Goal: Task Accomplishment & Management: Manage account settings

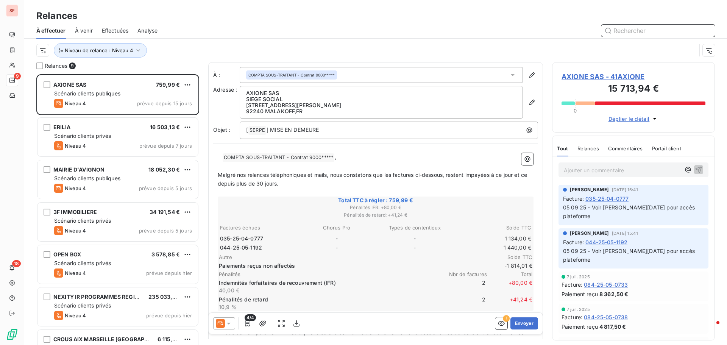
scroll to position [111, 0]
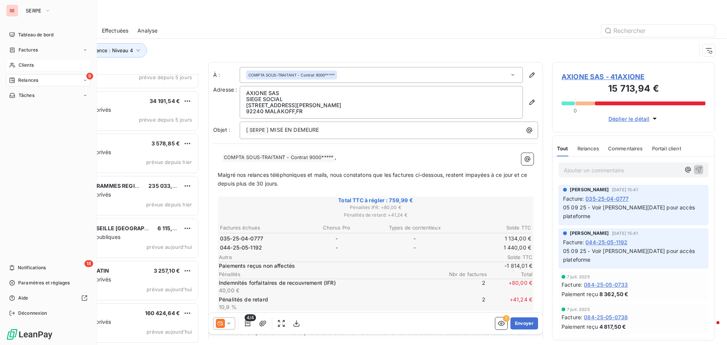
click at [34, 66] on span "Clients" at bounding box center [26, 65] width 15 height 7
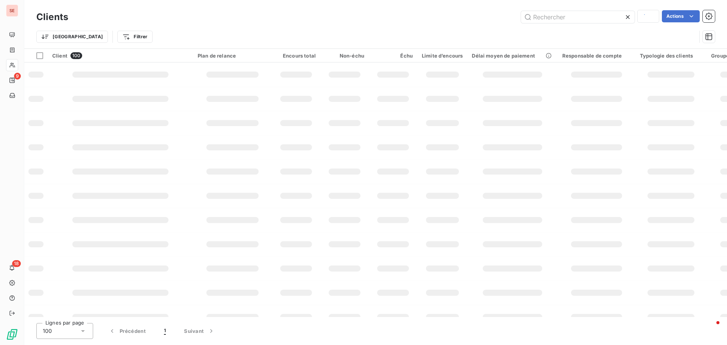
click at [641, 33] on div "Trier Filtrer" at bounding box center [366, 37] width 660 height 14
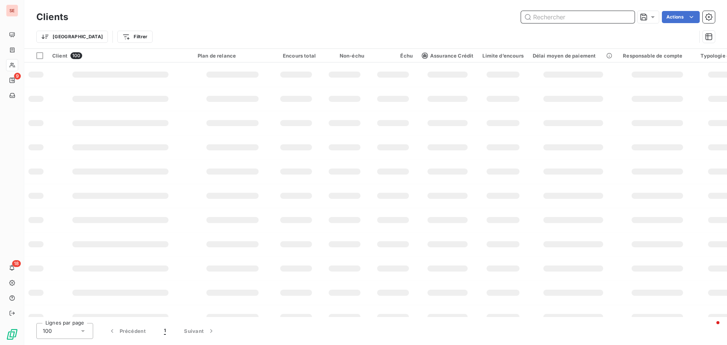
click at [564, 17] on input "text" at bounding box center [578, 17] width 114 height 12
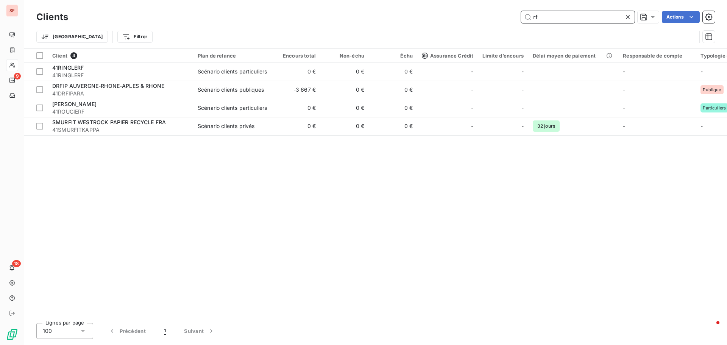
type input "r"
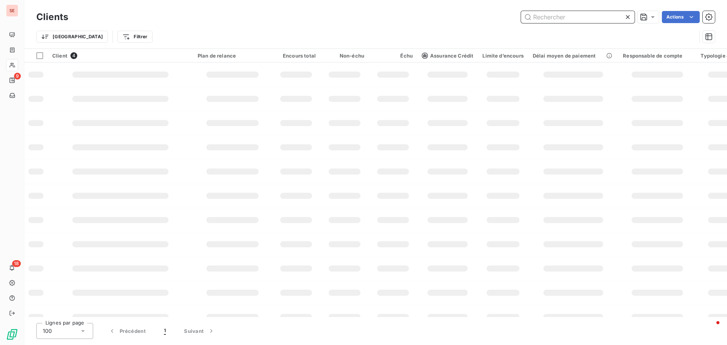
type input "e"
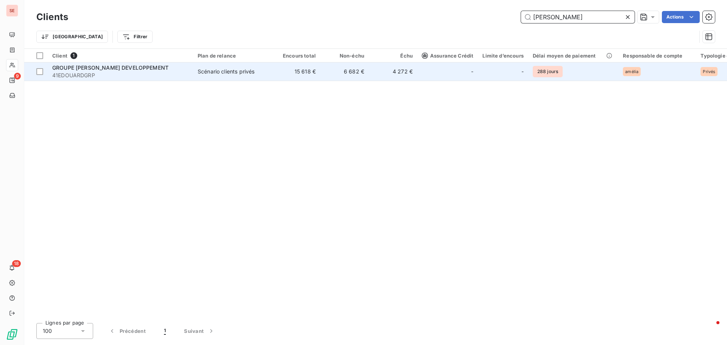
type input "edouard"
click at [135, 73] on span "41EDOUARDGRP" at bounding box center [120, 76] width 136 height 8
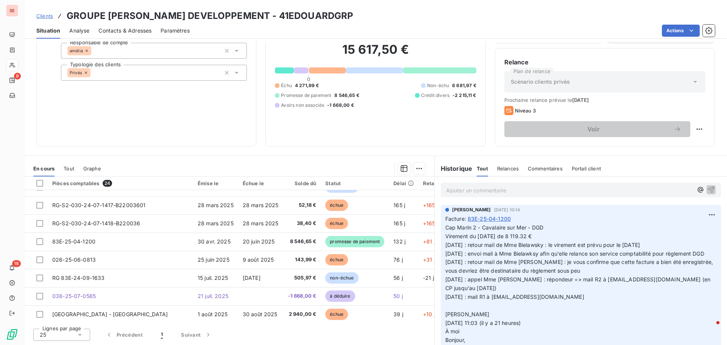
scroll to position [307, 0]
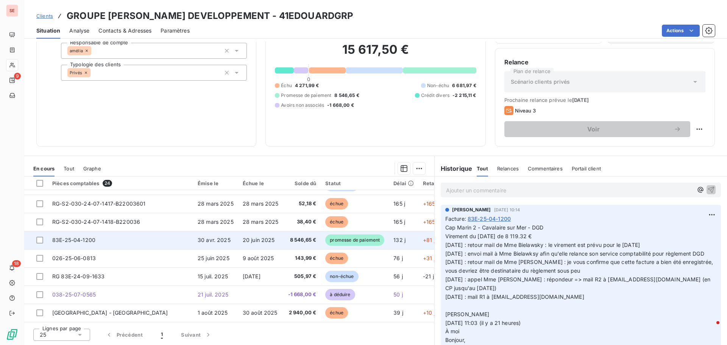
click at [198, 237] on span "30 avr. 2025" at bounding box center [214, 240] width 33 height 6
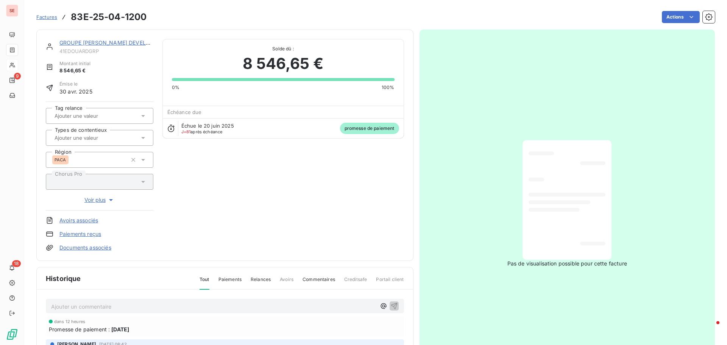
click at [103, 249] on link "Documents associés" at bounding box center [85, 248] width 52 height 8
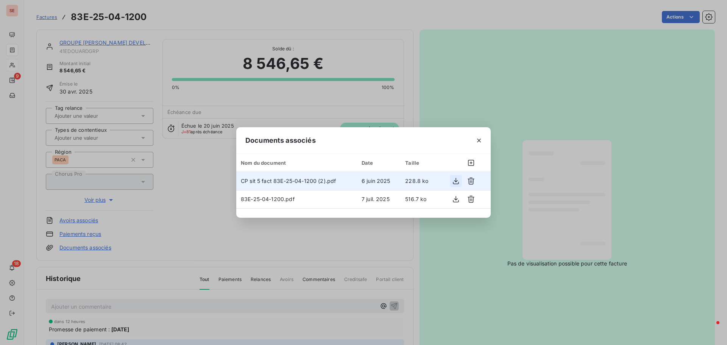
click at [454, 181] on icon "button" at bounding box center [456, 181] width 8 height 8
click at [478, 139] on icon "button" at bounding box center [479, 141] width 8 height 8
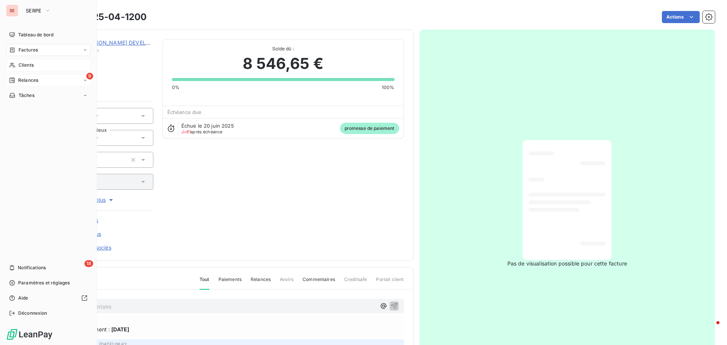
click at [30, 81] on span "Relances" at bounding box center [28, 80] width 20 height 7
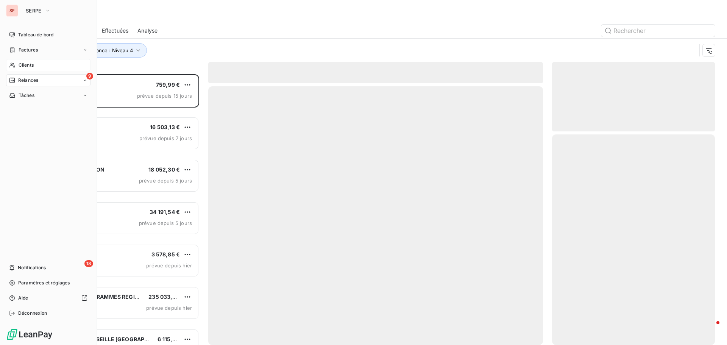
scroll to position [265, 157]
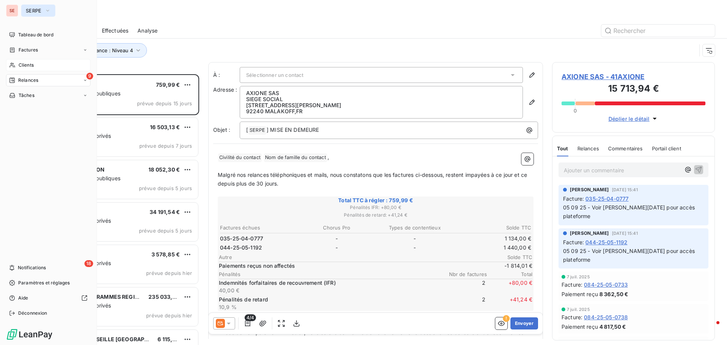
click at [33, 12] on span "SERPE" at bounding box center [34, 11] width 16 height 6
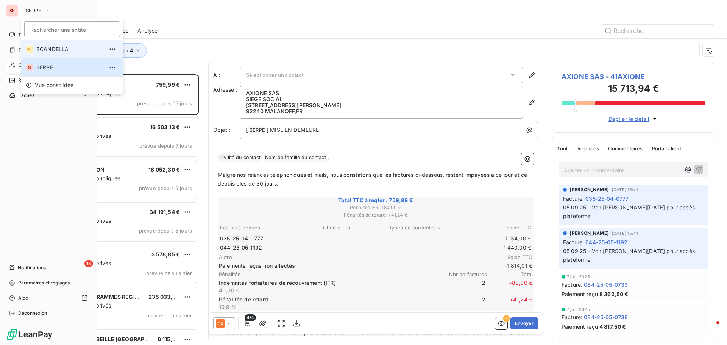
click at [44, 47] on span "SCANDELLA" at bounding box center [69, 49] width 67 height 8
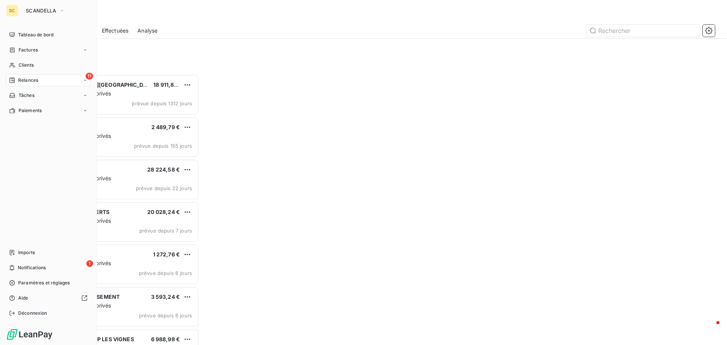
scroll to position [265, 157]
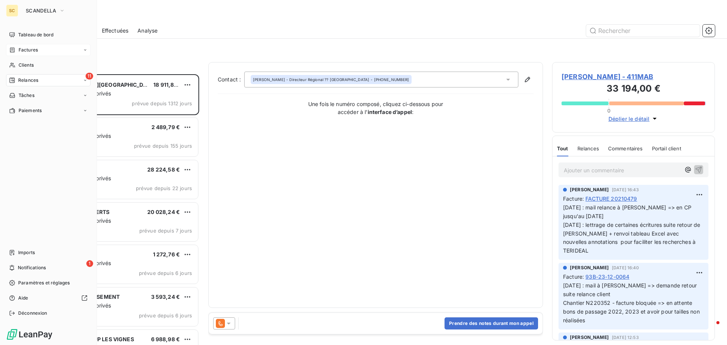
click at [38, 50] on div "Factures" at bounding box center [48, 50] width 84 height 12
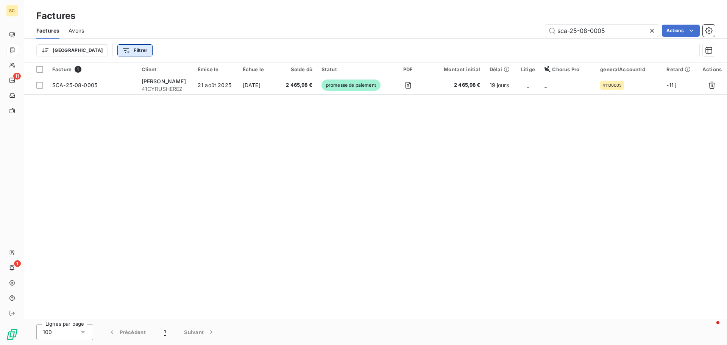
click at [103, 50] on html "SC 11 1 Factures Factures Avoirs sca-25-08-0005 Actions Trier Filtrer Facture 1…" at bounding box center [363, 172] width 727 height 345
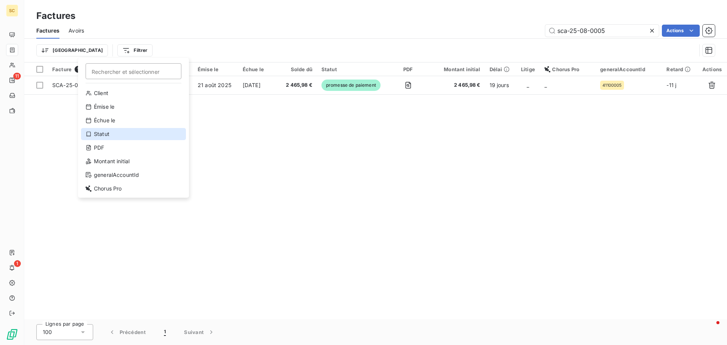
click at [108, 133] on div "Statut" at bounding box center [133, 134] width 105 height 12
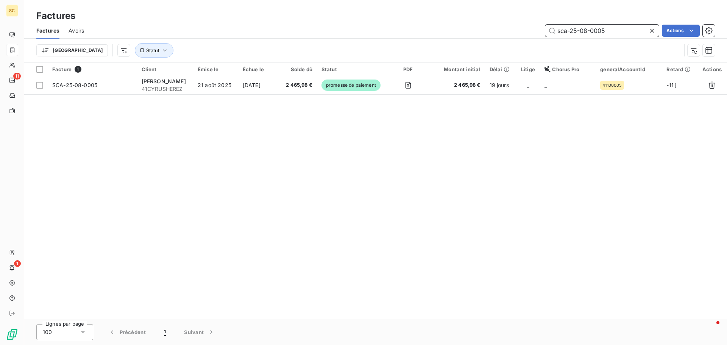
drag, startPoint x: 610, startPoint y: 31, endPoint x: 528, endPoint y: 27, distance: 82.2
click at [528, 27] on div "sca-25-08-0005 Actions" at bounding box center [404, 31] width 622 height 12
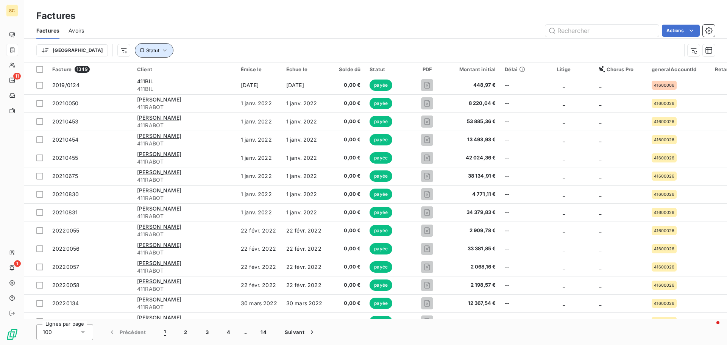
click at [161, 49] on icon "button" at bounding box center [165, 51] width 8 height 8
click at [197, 68] on div at bounding box center [236, 70] width 109 height 16
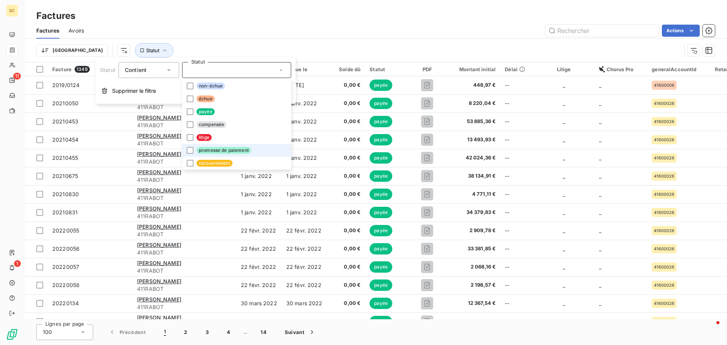
click at [226, 148] on span "promesse de paiement" at bounding box center [223, 150] width 55 height 7
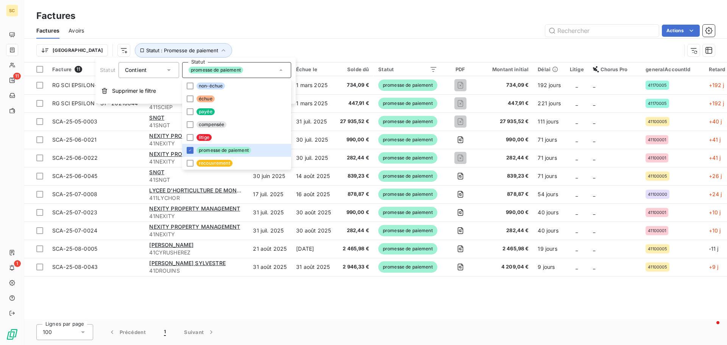
click at [347, 26] on div "Actions" at bounding box center [404, 31] width 622 height 12
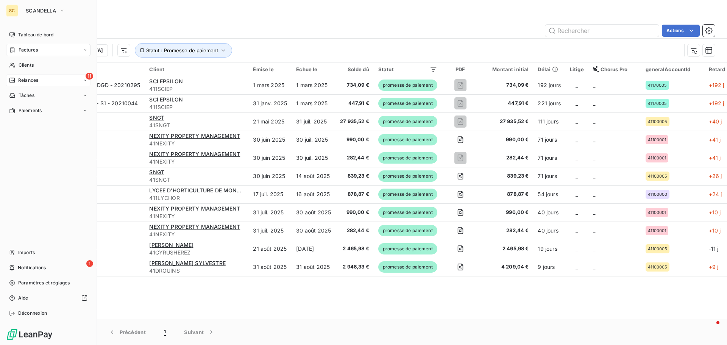
click at [28, 76] on div "11 Relances" at bounding box center [48, 80] width 84 height 12
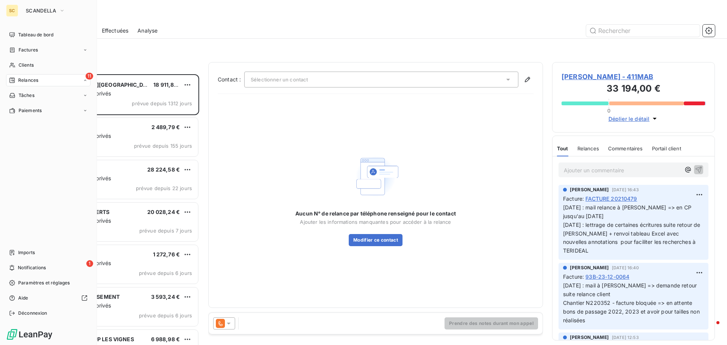
scroll to position [265, 157]
click at [39, 11] on span "SCANDELLA" at bounding box center [41, 11] width 30 height 6
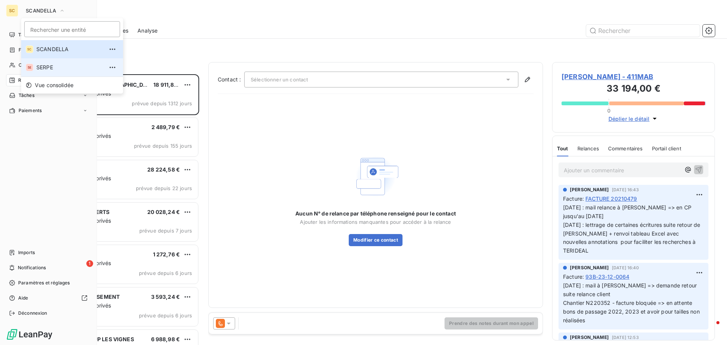
click at [53, 67] on span "SERPE" at bounding box center [69, 68] width 67 height 8
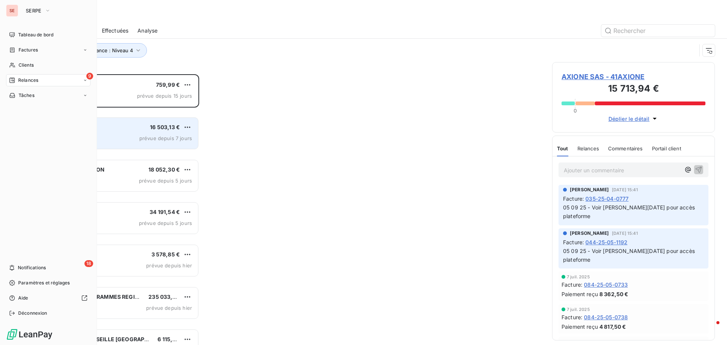
scroll to position [265, 157]
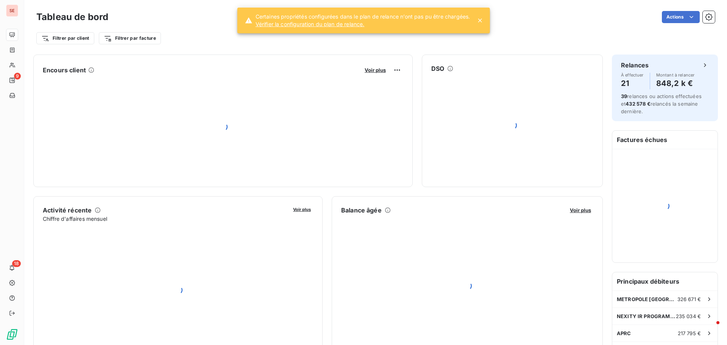
click at [255, 49] on div "Tableau de bord Actions Filtrer par client Filtrer par facture" at bounding box center [375, 25] width 703 height 50
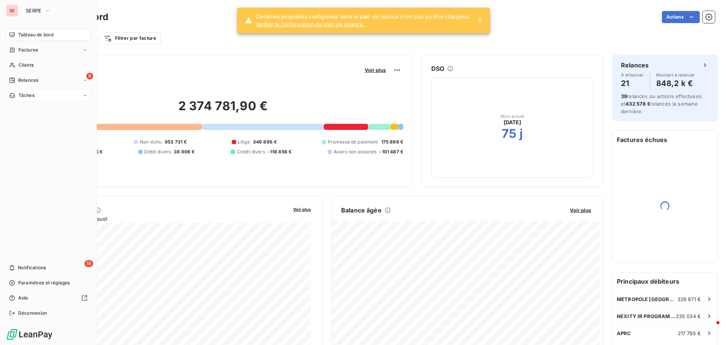
click at [30, 97] on span "Tâches" at bounding box center [27, 95] width 16 height 7
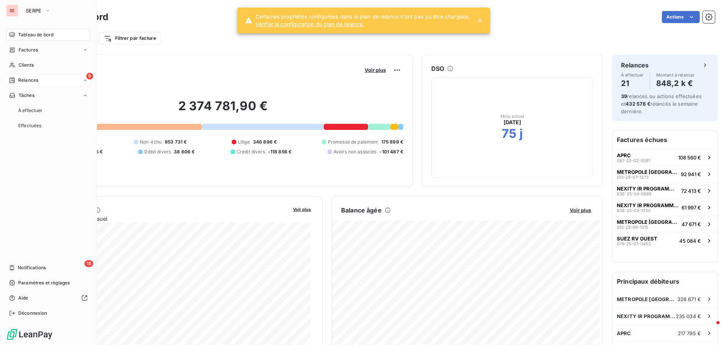
click at [30, 78] on span "Relances" at bounding box center [28, 80] width 20 height 7
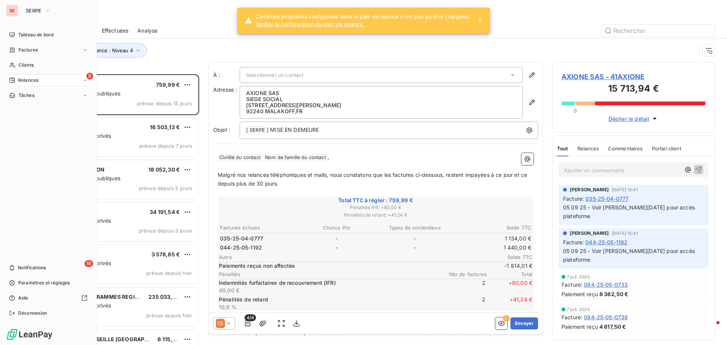
scroll to position [265, 157]
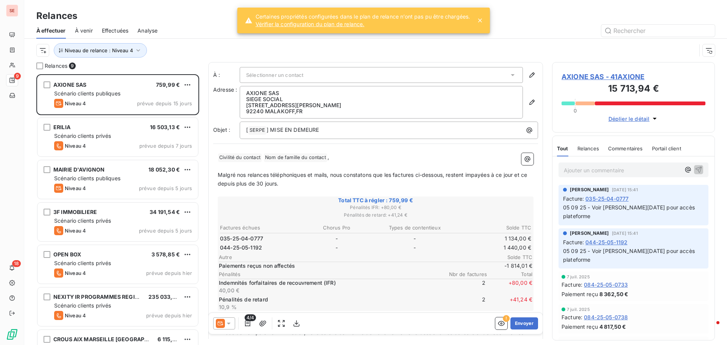
click at [478, 23] on icon at bounding box center [480, 21] width 8 height 8
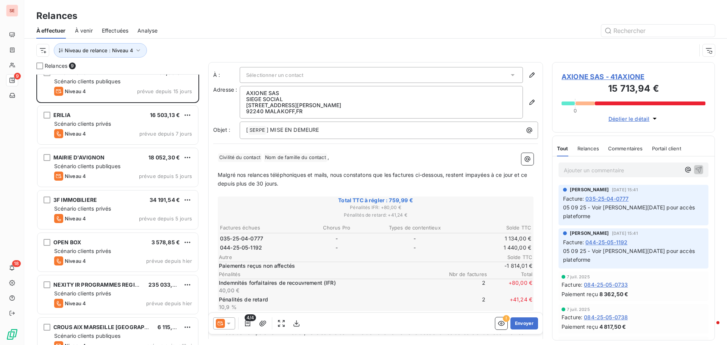
scroll to position [0, 0]
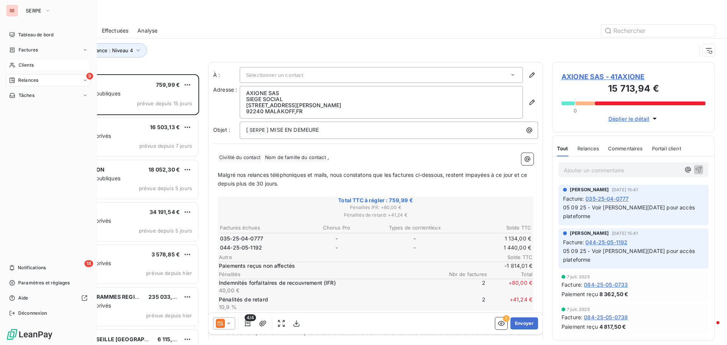
click at [25, 65] on span "Clients" at bounding box center [26, 65] width 15 height 7
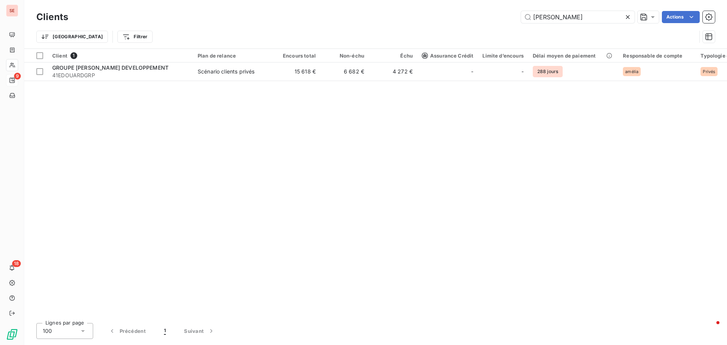
drag, startPoint x: 571, startPoint y: 20, endPoint x: 486, endPoint y: 3, distance: 86.8
click at [486, 3] on div "Clients edouard Actions Trier Filtrer" at bounding box center [375, 24] width 703 height 48
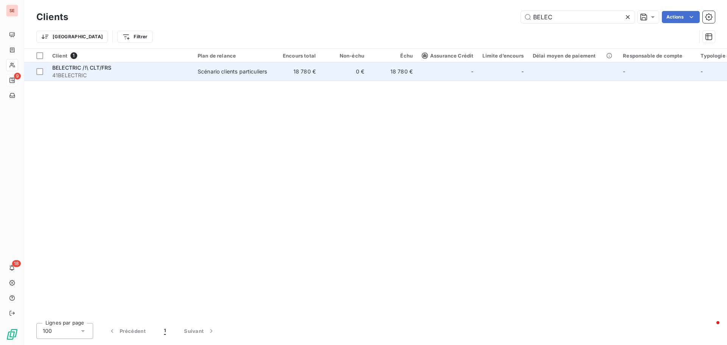
type input "BELEC"
click at [204, 72] on div "Scénario clients particuliers" at bounding box center [232, 72] width 69 height 8
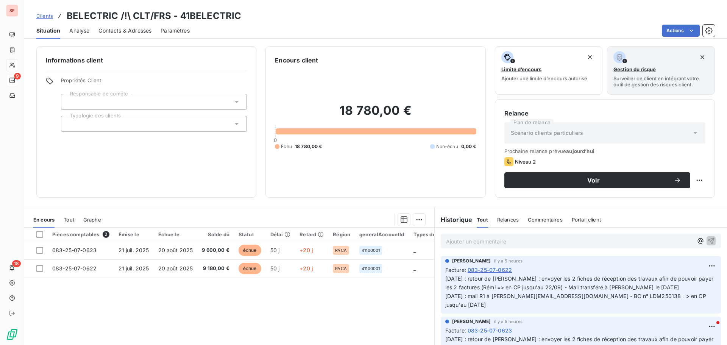
scroll to position [38, 0]
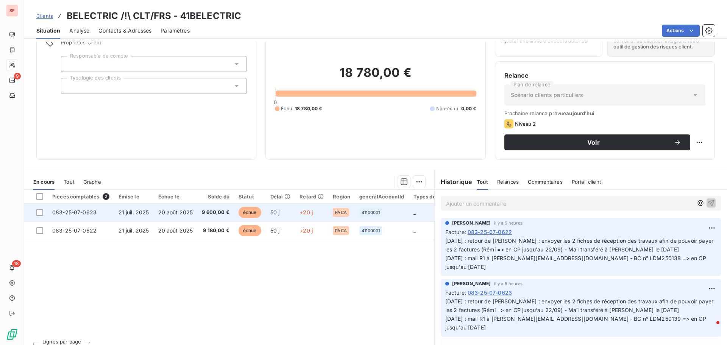
click at [204, 214] on span "9 600,00 €" at bounding box center [216, 213] width 28 height 8
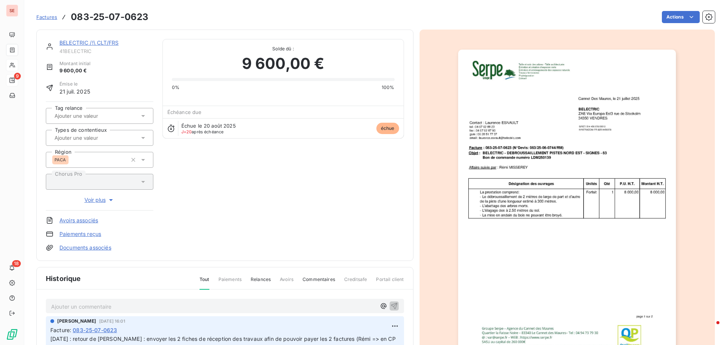
scroll to position [111, 0]
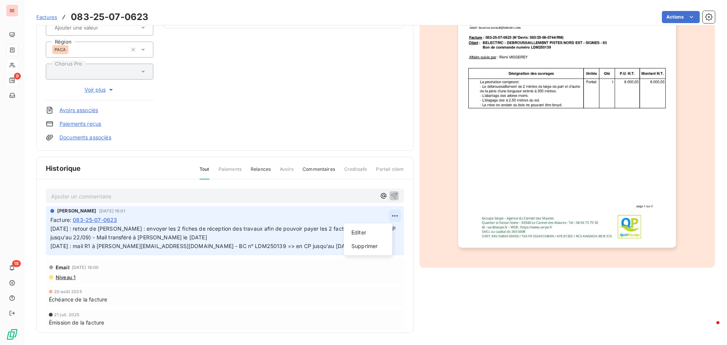
click at [385, 215] on html "SE 9 18 Factures 083-25-07-0623 Actions BELECTRIC /!\ CLT/FRS 41BELECTRIC Monta…" at bounding box center [363, 172] width 727 height 345
click at [376, 231] on div "Editer" at bounding box center [368, 232] width 42 height 12
click at [231, 237] on p "02/09/25 : retour de Mme Esnault : envoyer les 2 fiches de réception des travau…" at bounding box center [220, 237] width 340 height 26
click at [392, 235] on icon "button" at bounding box center [396, 238] width 8 height 8
drag, startPoint x: 196, startPoint y: 237, endPoint x: 296, endPoint y: 237, distance: 100.7
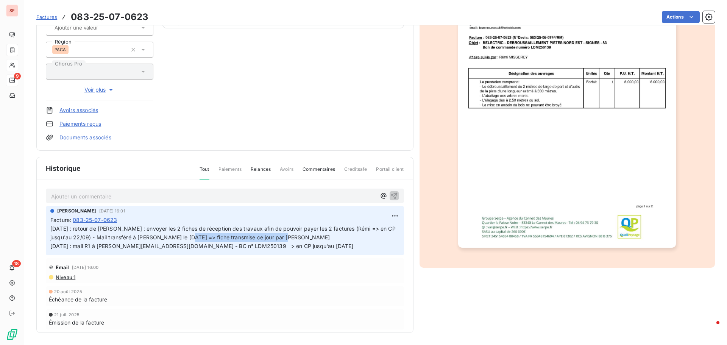
click at [296, 237] on p "02/09/25 : retour de Mme Esnault : envoyer les 2 fiches de réception des travau…" at bounding box center [224, 237] width 349 height 26
copy span "=> fiche transmise ce jour par Céline"
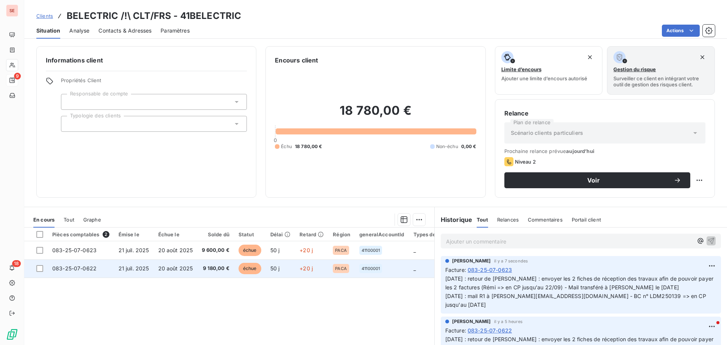
click at [164, 268] on span "20 août 2025" at bounding box center [175, 268] width 35 height 6
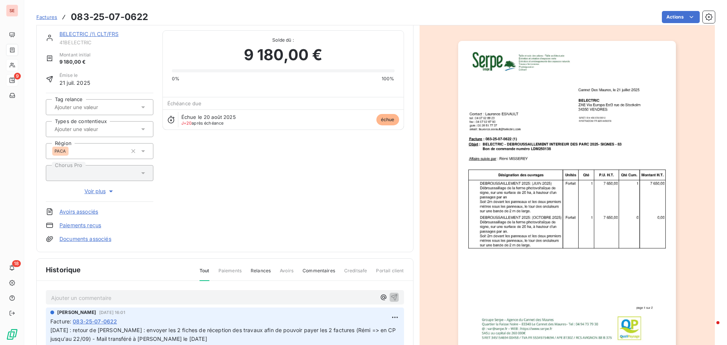
scroll to position [111, 0]
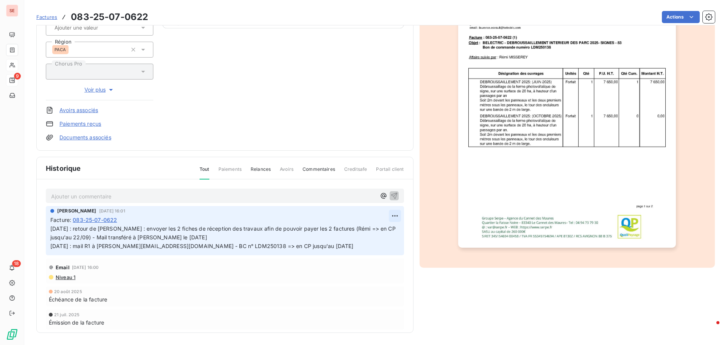
click at [386, 218] on html "SE 9 18 Factures 083-25-07-0622 Actions BELECTRIC /!\ CLT/FRS 41BELECTRIC Monta…" at bounding box center [363, 172] width 727 height 345
click at [382, 233] on div "Editer" at bounding box center [368, 232] width 42 height 12
click at [241, 236] on p "02/09/25 : retour de Mme Esnault : envoyer les 2 fiches de réception des travau…" at bounding box center [220, 237] width 340 height 26
click at [392, 236] on icon "button" at bounding box center [395, 237] width 6 height 6
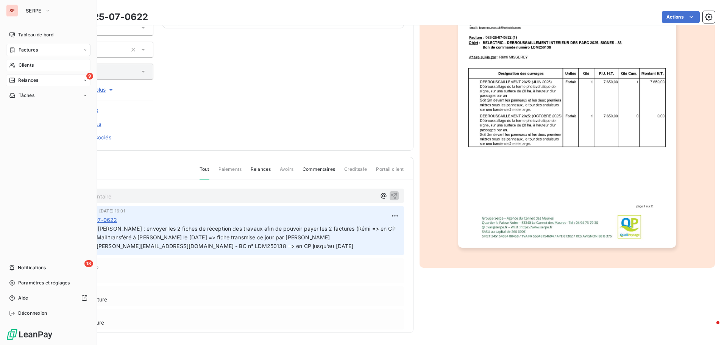
click at [23, 79] on span "Relances" at bounding box center [28, 80] width 20 height 7
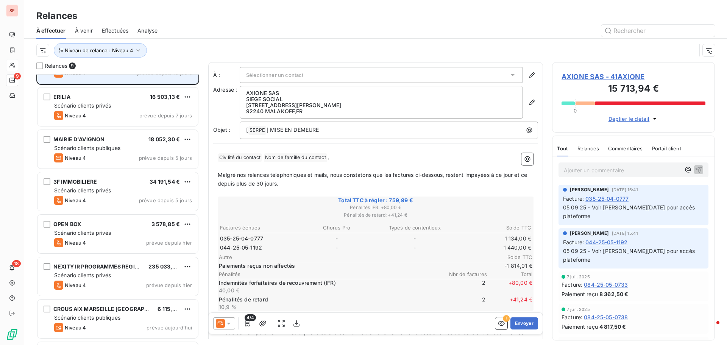
scroll to position [111, 0]
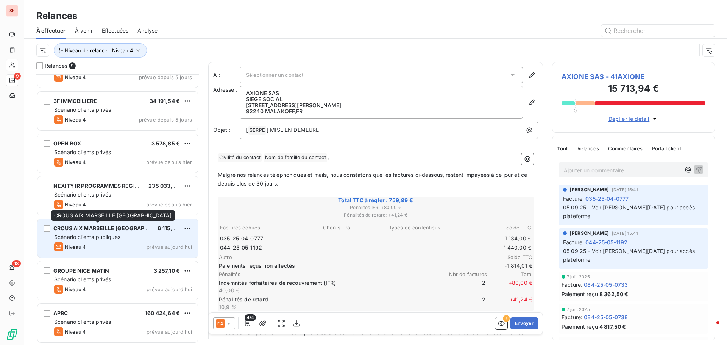
click at [81, 227] on span "CROUS AIX MARSEILLE AVIGNON" at bounding box center [112, 228] width 118 height 6
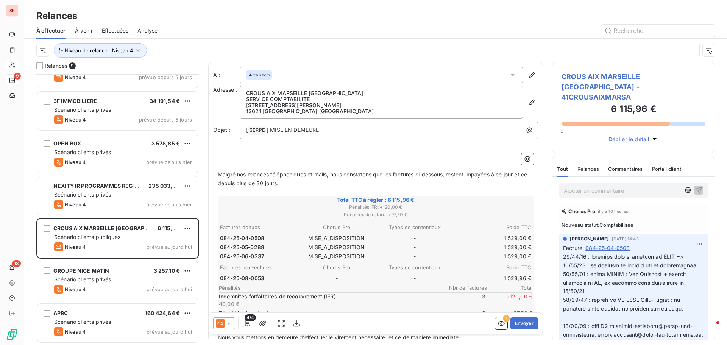
click at [625, 76] on span "CROUS AIX MARSEILLE AVIGNON - 41CROUSAIXMARSA" at bounding box center [633, 87] width 144 height 31
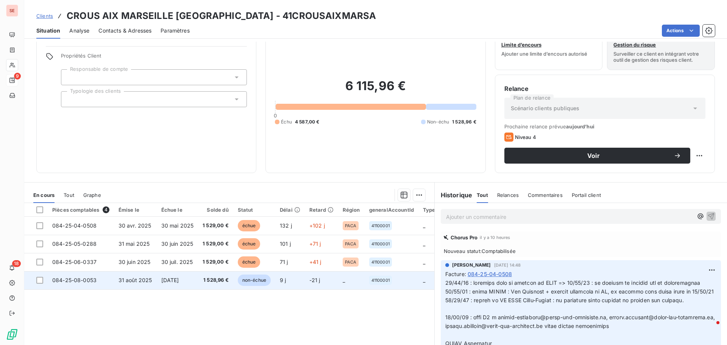
scroll to position [38, 0]
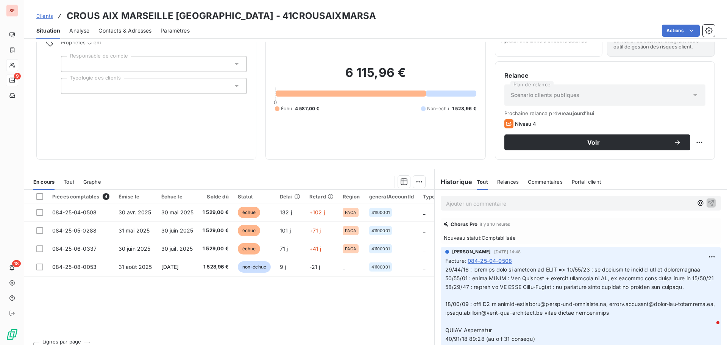
click at [481, 259] on span "084-25-04-0508" at bounding box center [489, 261] width 44 height 8
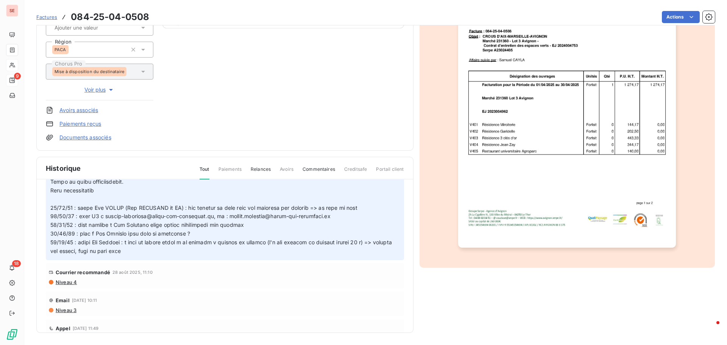
scroll to position [151, 0]
click at [68, 282] on span "Niveau 4" at bounding box center [66, 282] width 22 height 6
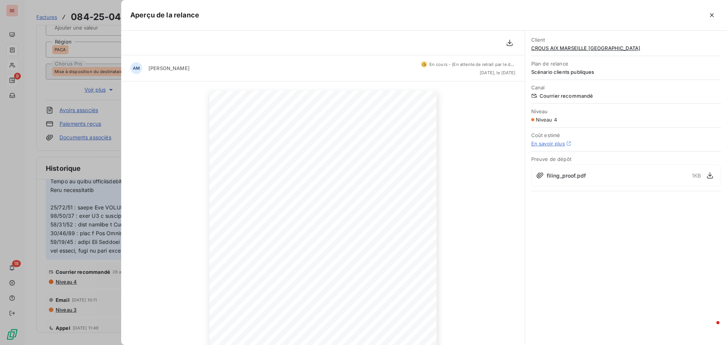
click at [500, 261] on div "28 août 2025 Objet : [SERPE] MISE EN DEMEURE - 084 - 41CROUSAIXMARSA - Entretie…" at bounding box center [322, 251] width 403 height 340
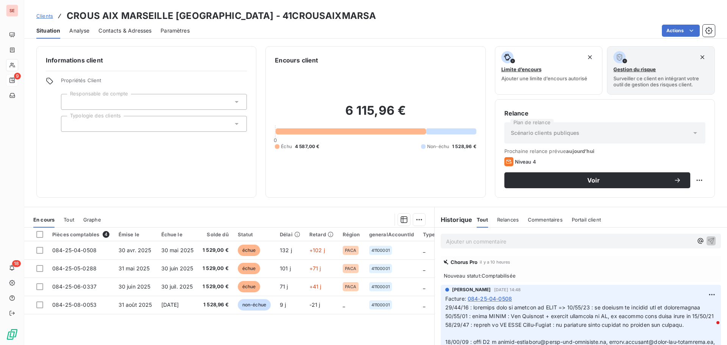
click at [116, 30] on span "Contacts & Adresses" at bounding box center [124, 31] width 53 height 8
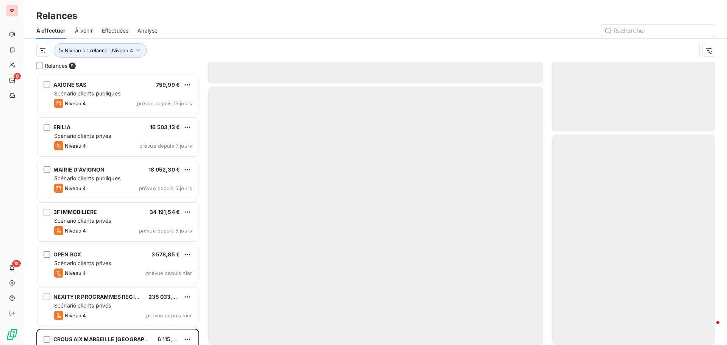
scroll to position [265, 157]
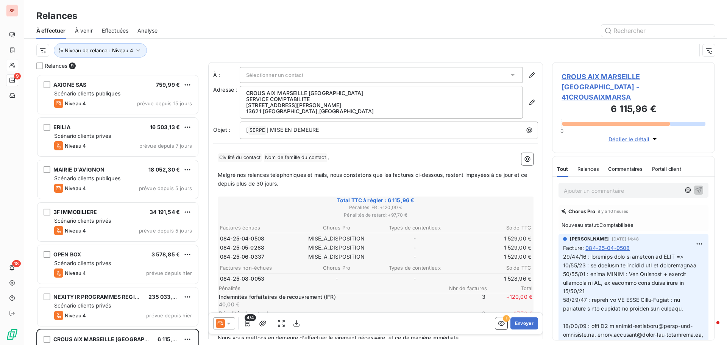
click at [581, 73] on span "CROUS AIX MARSEILLE AVIGNON - 41CROUSAIXMARSA" at bounding box center [633, 87] width 144 height 31
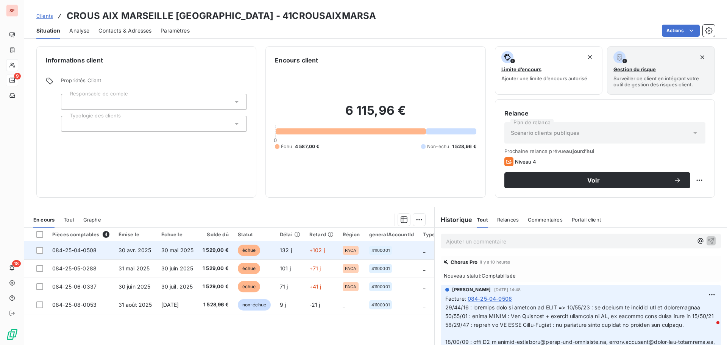
click at [151, 254] on td "30 avr. 2025" at bounding box center [135, 250] width 43 height 18
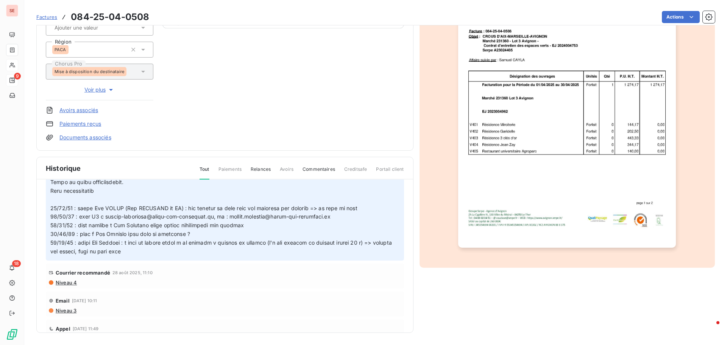
scroll to position [151, 0]
click at [65, 283] on span "Niveau 4" at bounding box center [66, 282] width 22 height 6
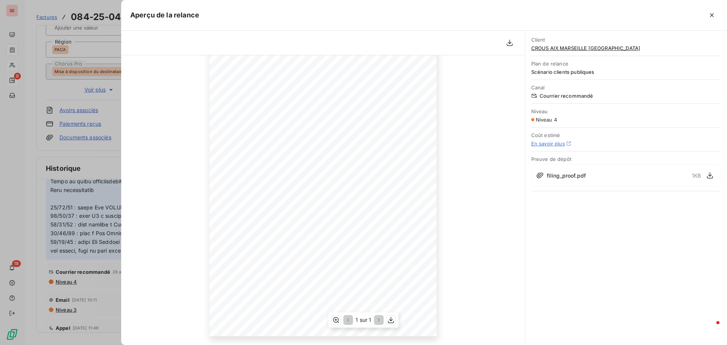
scroll to position [76, 0]
click at [47, 92] on div at bounding box center [363, 172] width 727 height 345
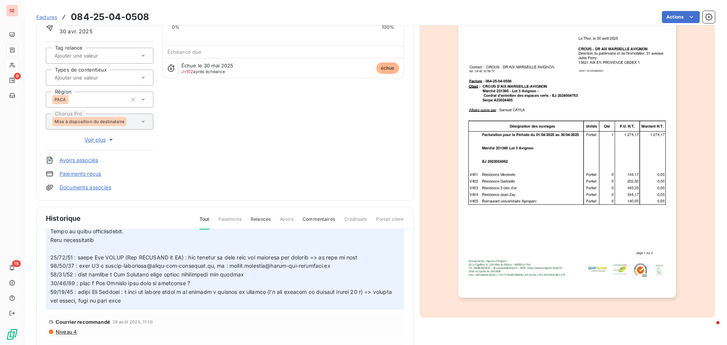
scroll to position [0, 0]
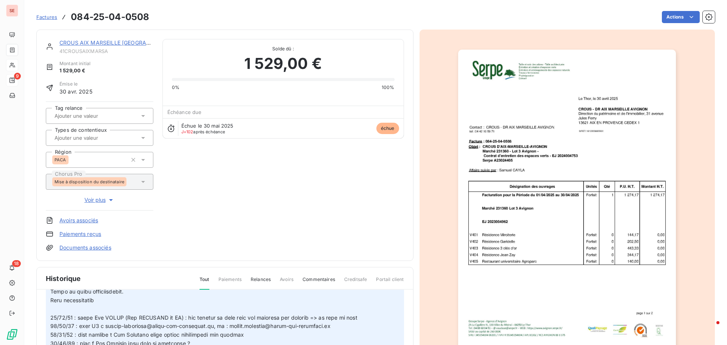
click at [106, 44] on link "CROUS AIX MARSEILLE AVIGNON" at bounding box center [118, 42] width 118 height 6
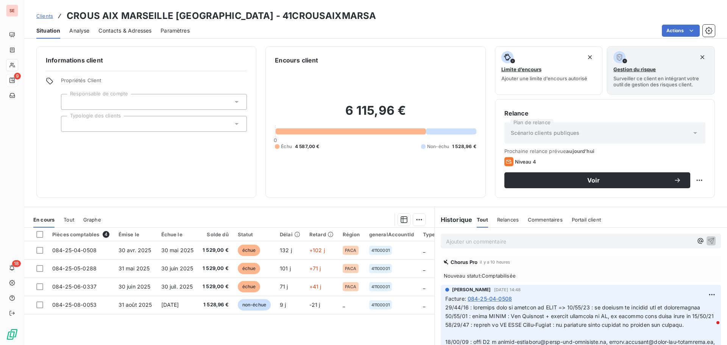
click at [120, 26] on div "Contacts & Adresses" at bounding box center [124, 31] width 53 height 16
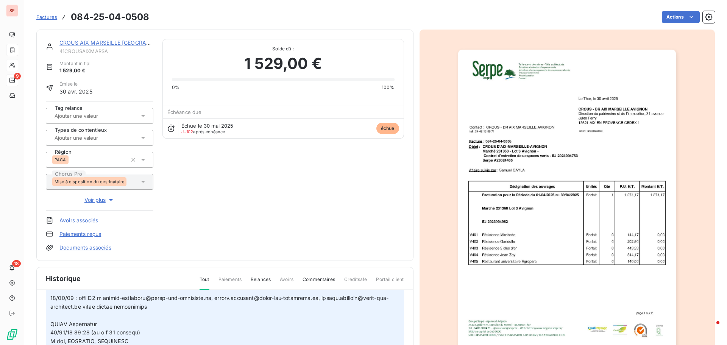
click at [98, 41] on link "CROUS AIX MARSEILLE AVIGNON" at bounding box center [118, 42] width 118 height 6
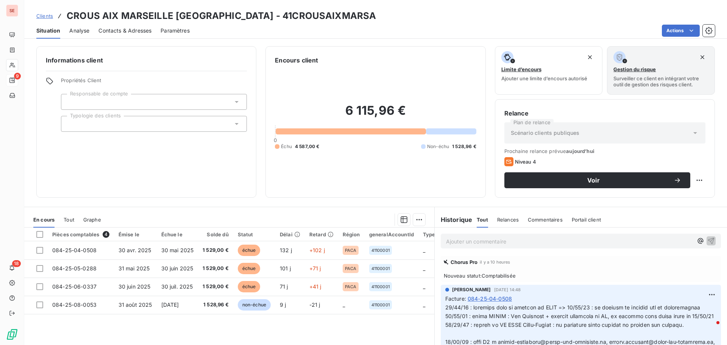
click at [120, 29] on span "Contacts & Adresses" at bounding box center [124, 31] width 53 height 8
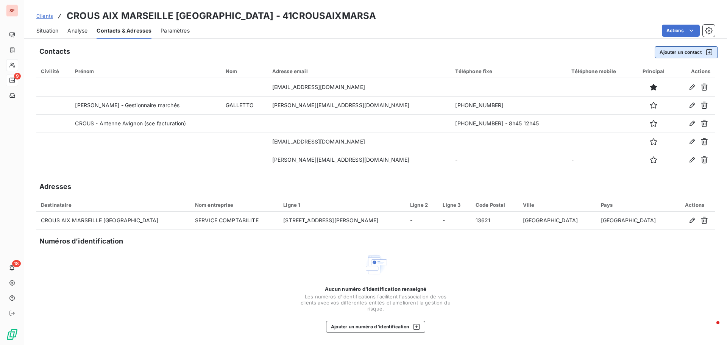
click at [677, 53] on button "Ajouter un contact" at bounding box center [685, 52] width 63 height 12
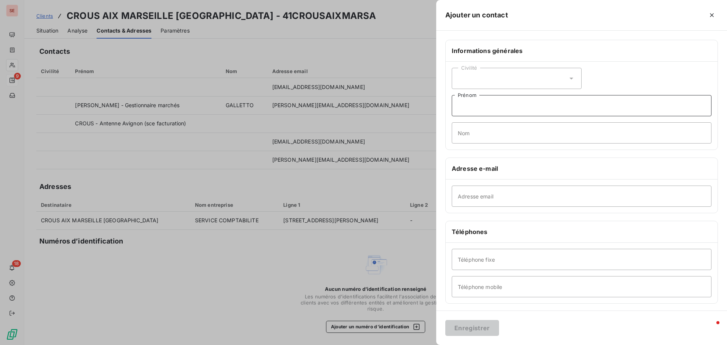
click at [466, 113] on input "Prénom" at bounding box center [582, 105] width 260 height 21
type input "Christelle - gestionnaire de marchés"
type input "DURIN"
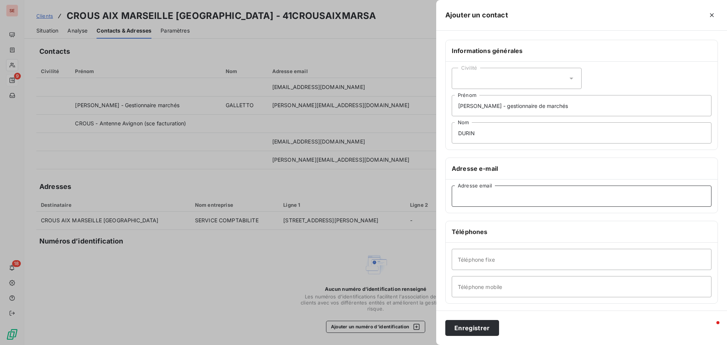
click at [467, 201] on input "Adresse email" at bounding box center [582, 195] width 260 height 21
paste input "christelle.durin@crous-aix-marseille.fr"
type input "christelle.durin@crous-aix-marseille.fr"
click at [478, 283] on input "Téléphone mobile" at bounding box center [582, 286] width 260 height 21
click at [469, 256] on input "Téléphone fixe" at bounding box center [582, 259] width 260 height 21
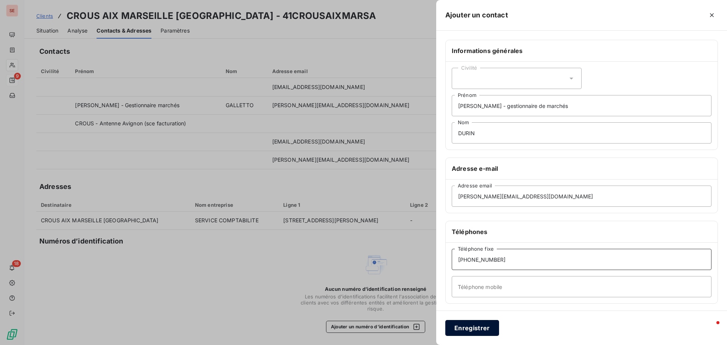
type input "04.42.16.13.21"
click at [469, 330] on button "Enregistrer" at bounding box center [472, 328] width 54 height 16
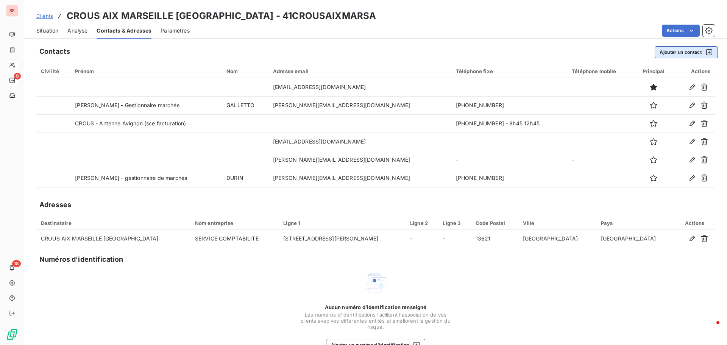
click at [661, 49] on button "Ajouter un contact" at bounding box center [685, 52] width 63 height 12
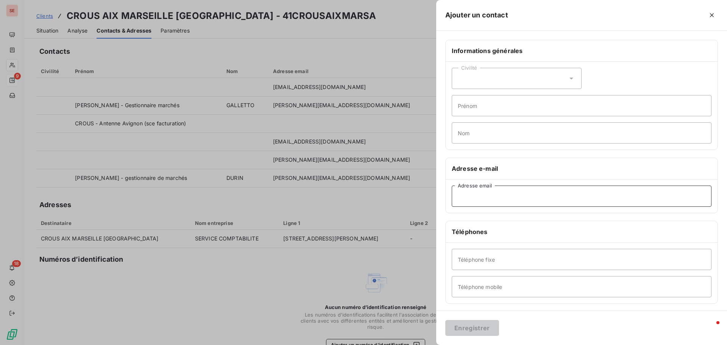
click at [529, 200] on input "Adresse email" at bounding box center [582, 195] width 260 height 21
paste input "aude.gautherot@crous-aix-marseille.fr"
type input "aude.gautherot@crous-aix-marseille.fr"
click at [471, 101] on input "Prénom" at bounding box center [582, 105] width 260 height 21
type input "a"
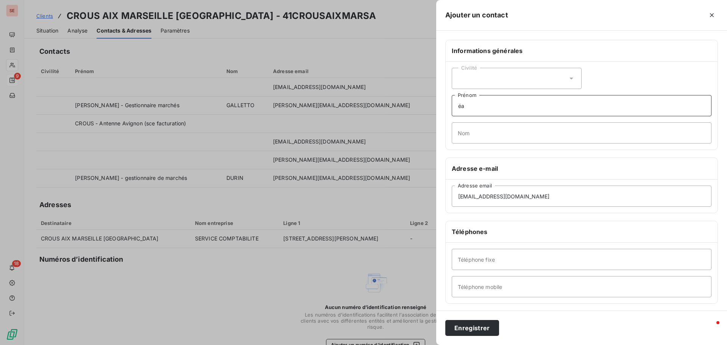
type input "é"
type input "a"
click at [471, 101] on input "Prénom" at bounding box center [582, 105] width 260 height 21
type input "Aude"
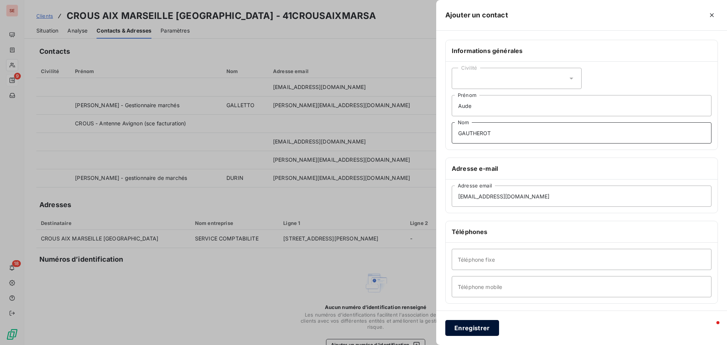
type input "GAUTHEROT"
click at [458, 327] on button "Enregistrer" at bounding box center [472, 328] width 54 height 16
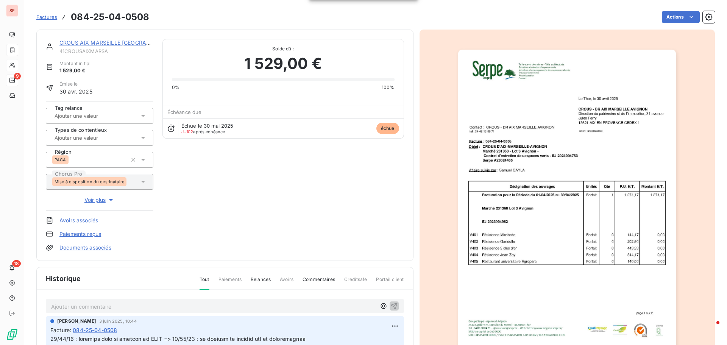
scroll to position [111, 0]
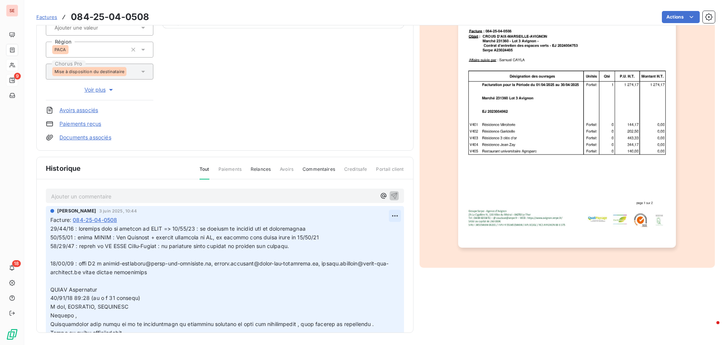
click at [385, 216] on html "SE 9 18 Factures 084-25-04-0508 Actions CROUS AIX MARSEILLE AVIGNON 41CROUSAIXM…" at bounding box center [363, 172] width 727 height 345
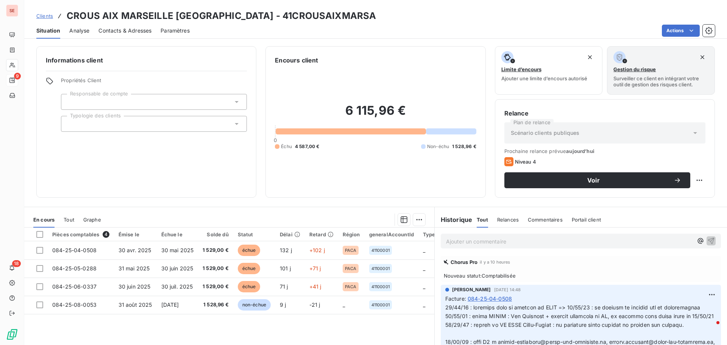
click at [530, 160] on span "Niveau 4" at bounding box center [525, 162] width 21 height 6
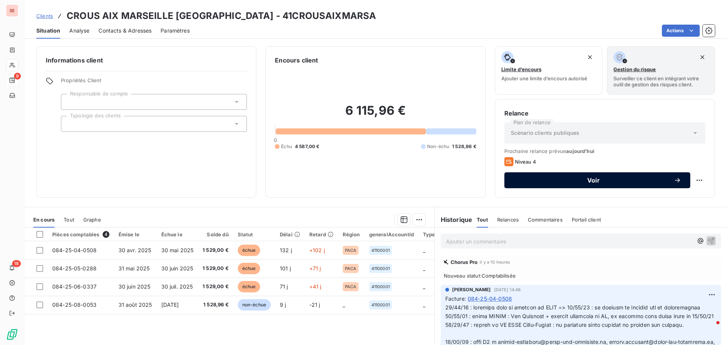
click at [586, 184] on button "Voir" at bounding box center [597, 180] width 186 height 16
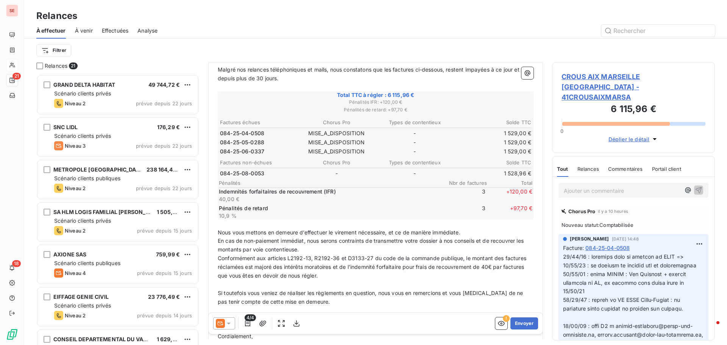
scroll to position [114, 0]
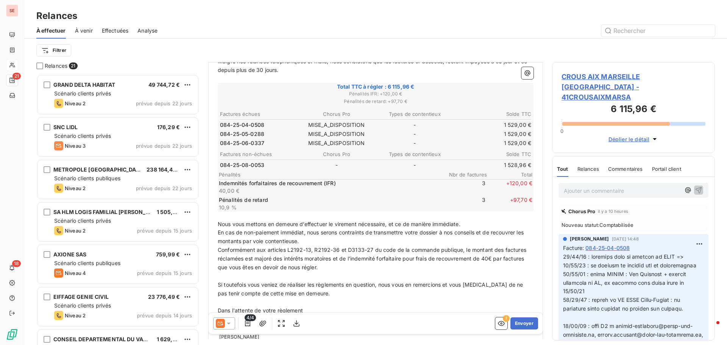
click at [229, 323] on icon at bounding box center [229, 323] width 4 height 2
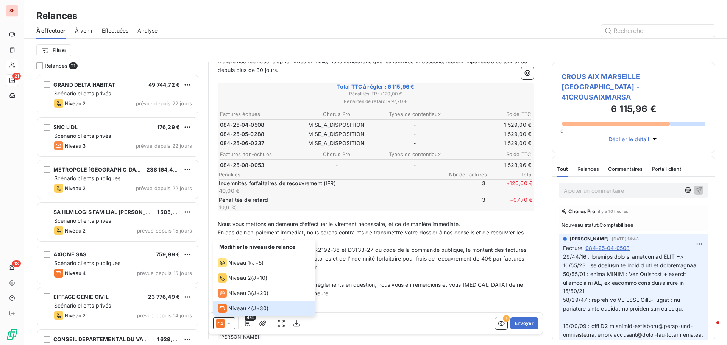
click at [580, 76] on span "CROUS AIX MARSEILLE AVIGNON - 41CROUSAIXMARSA" at bounding box center [633, 87] width 144 height 31
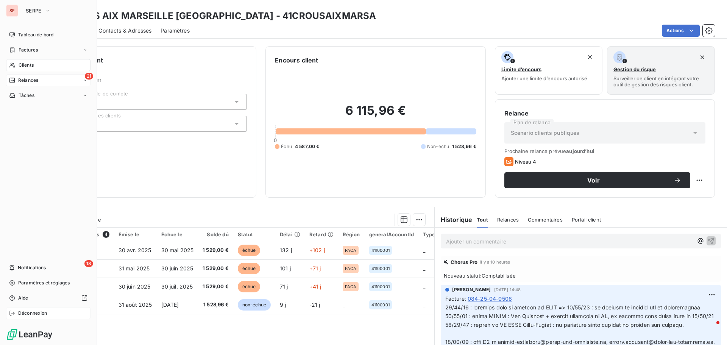
click at [29, 312] on span "Déconnexion" at bounding box center [32, 313] width 29 height 7
